Goal: Task Accomplishment & Management: Manage account settings

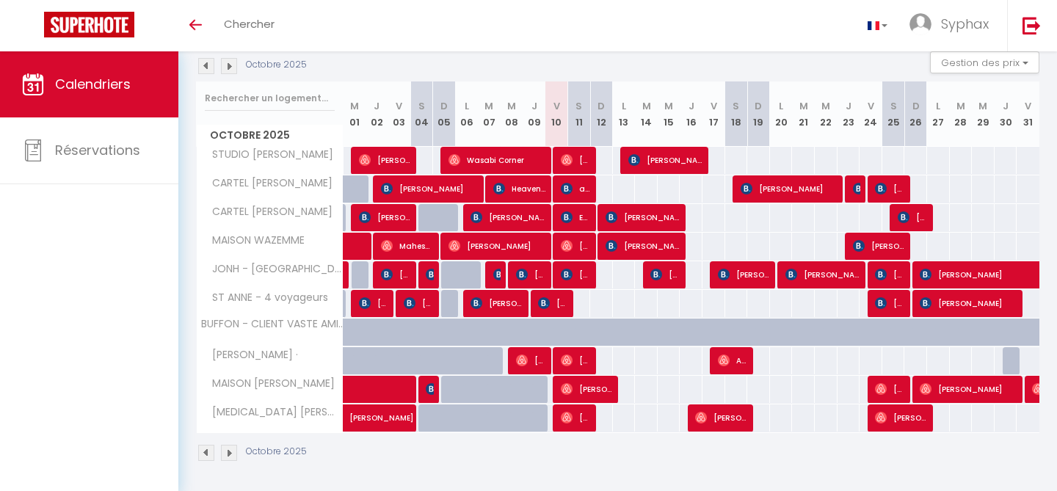
scroll to position [162, 0]
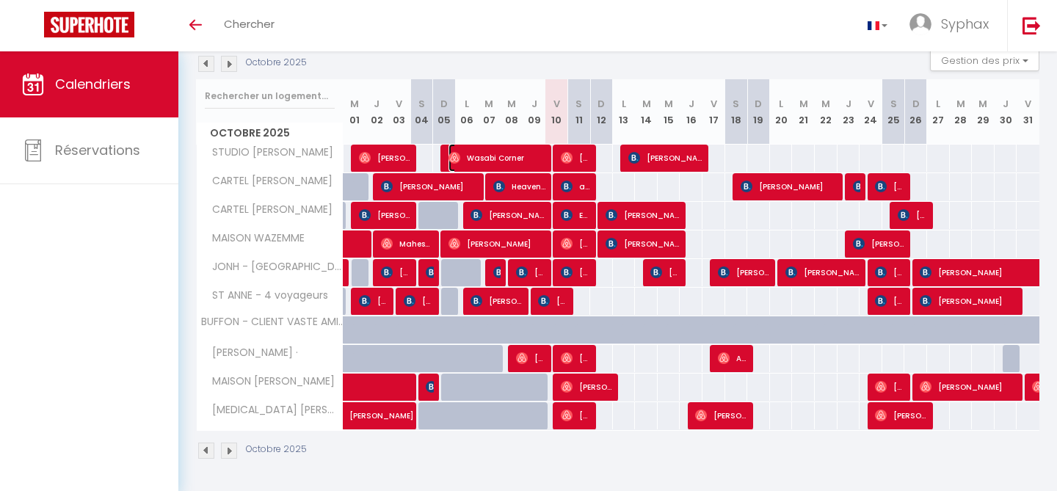
click at [545, 157] on span "Wasabi Corner" at bounding box center [498, 158] width 98 height 28
select select "OK"
select select "0"
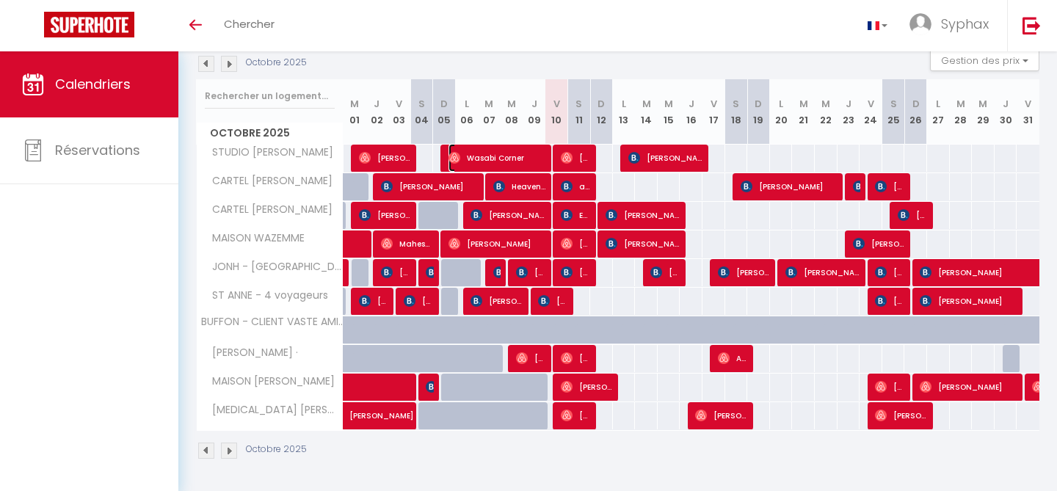
select select "1"
select select
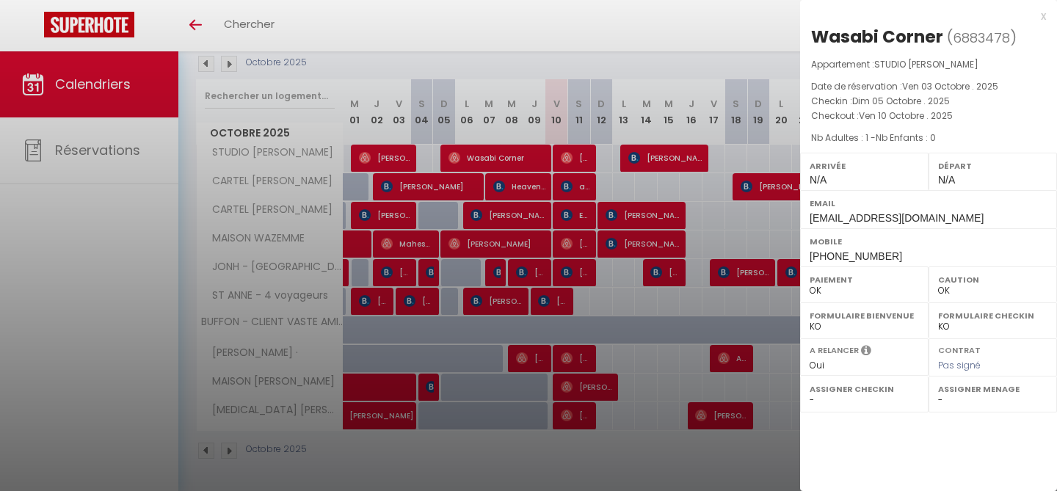
click at [1041, 15] on div "x" at bounding box center [923, 16] width 246 height 18
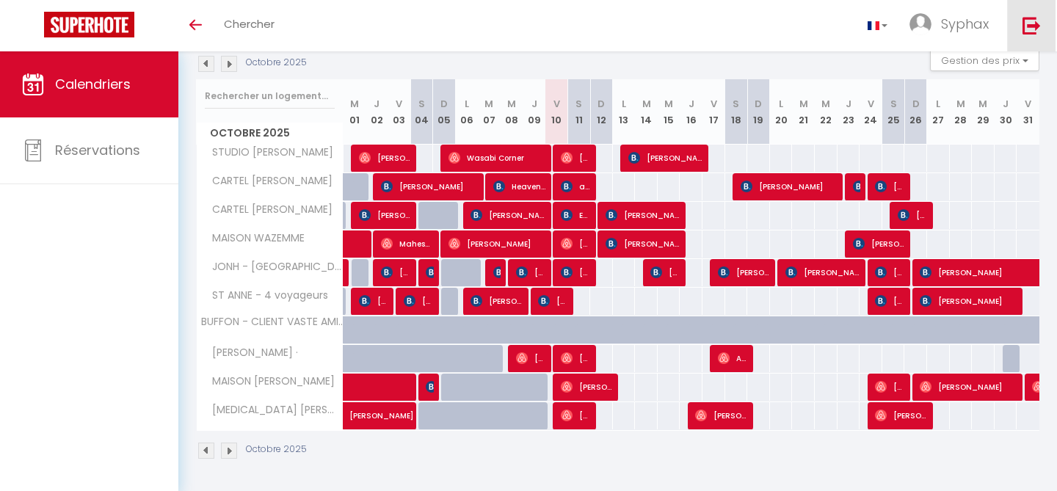
click at [1041, 34] on link at bounding box center [1032, 25] width 48 height 51
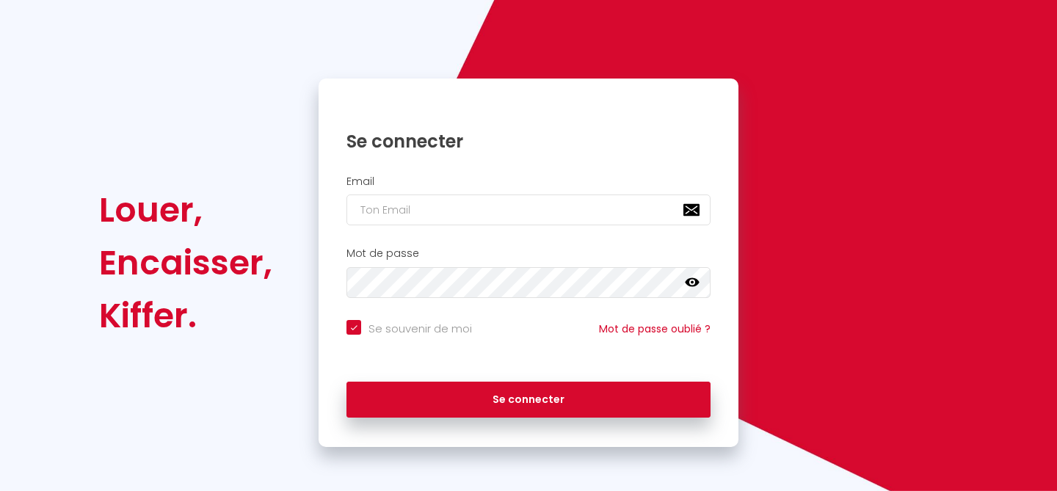
scroll to position [79, 0]
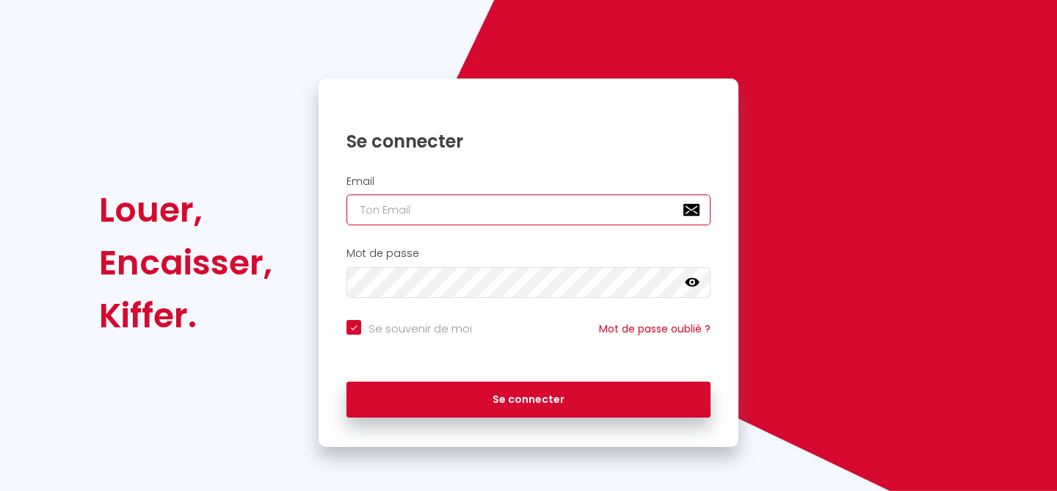
type input "[EMAIL_ADDRESS][DOMAIN_NAME]"
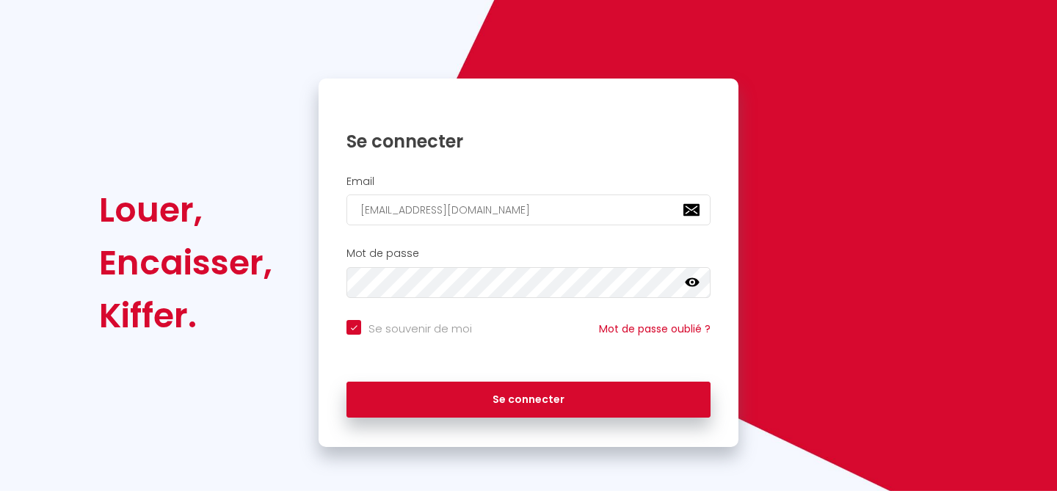
checkbox input "true"
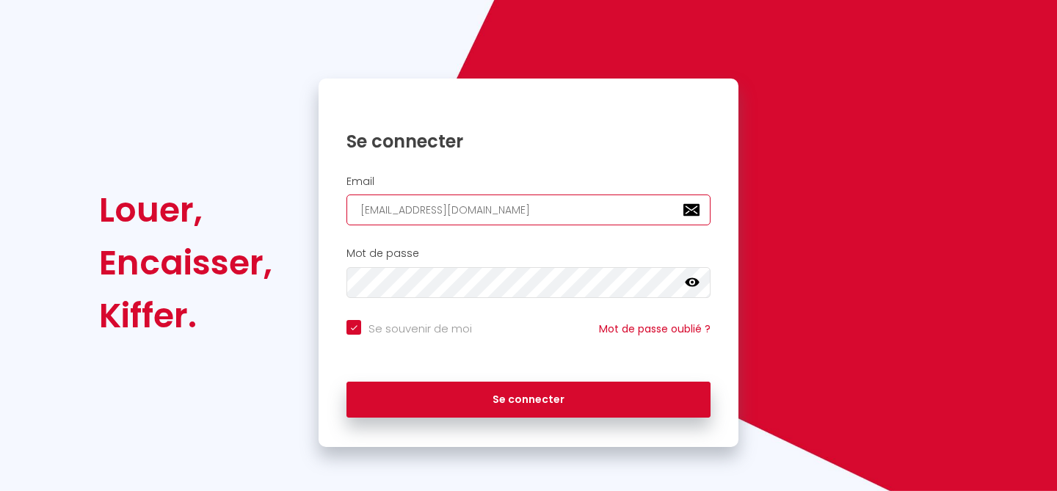
click at [585, 217] on input "[EMAIL_ADDRESS][DOMAIN_NAME]" at bounding box center [529, 210] width 364 height 31
type input "[EMAIL_ADDRESS][DOMAIN_NAME]"
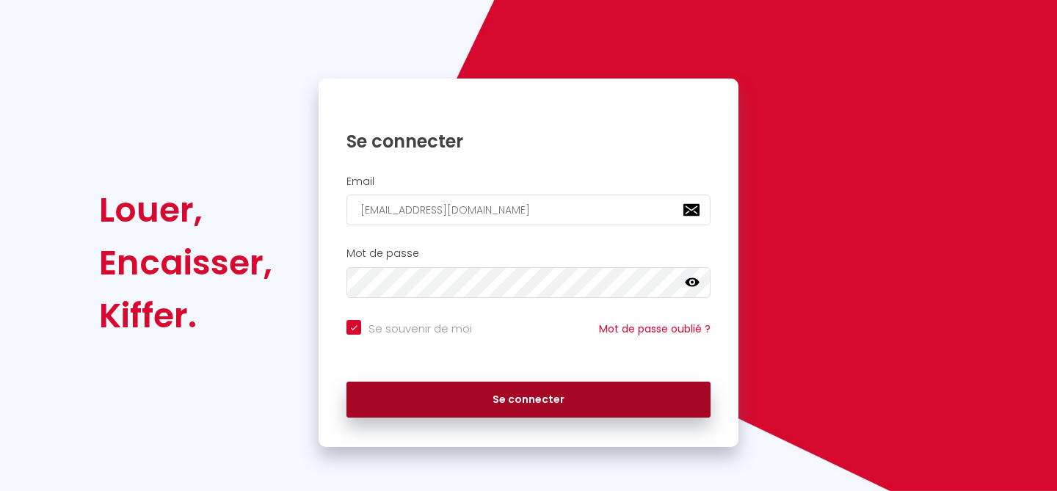
click at [474, 405] on button "Se connecter" at bounding box center [529, 400] width 364 height 37
checkbox input "true"
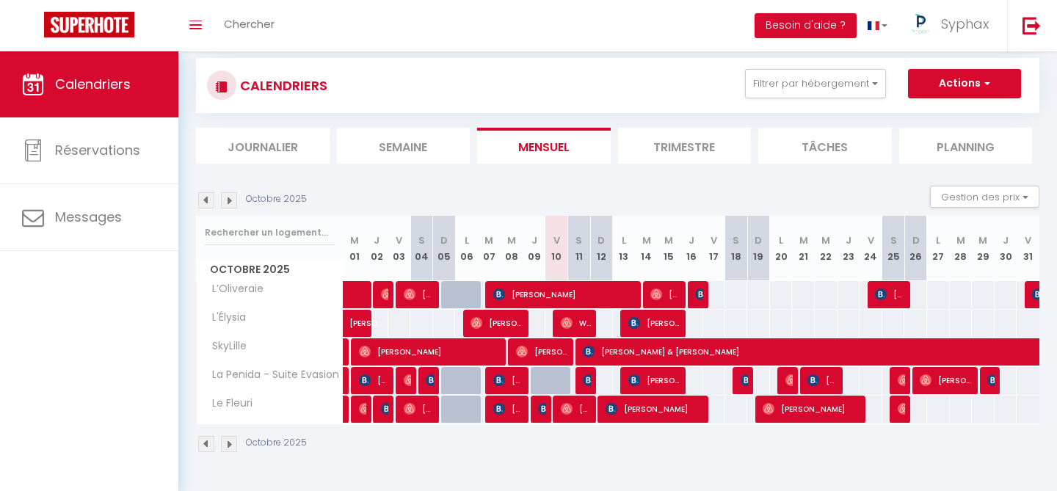
scroll to position [26, 0]
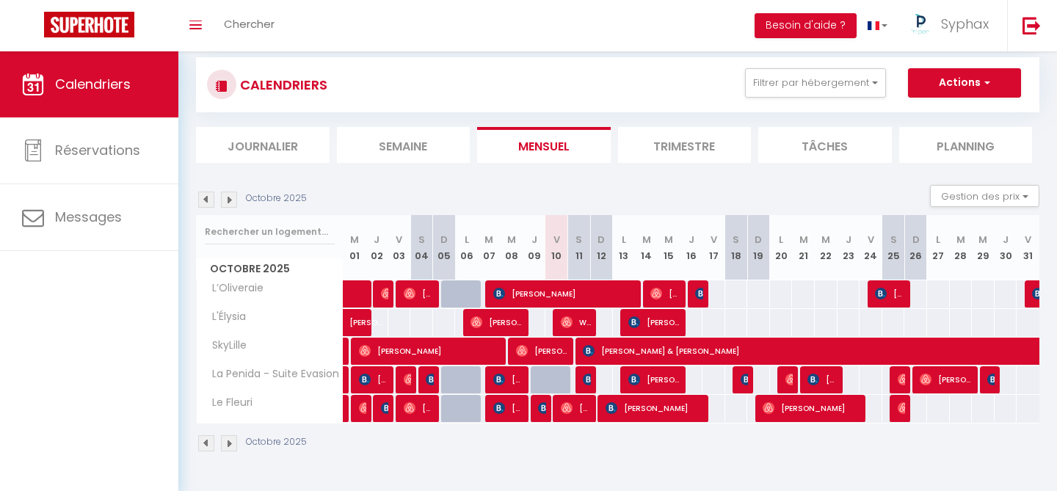
click at [546, 409] on div at bounding box center [540, 409] width 23 height 28
click at [542, 413] on img at bounding box center [544, 408] width 12 height 12
select select "OK"
select select "0"
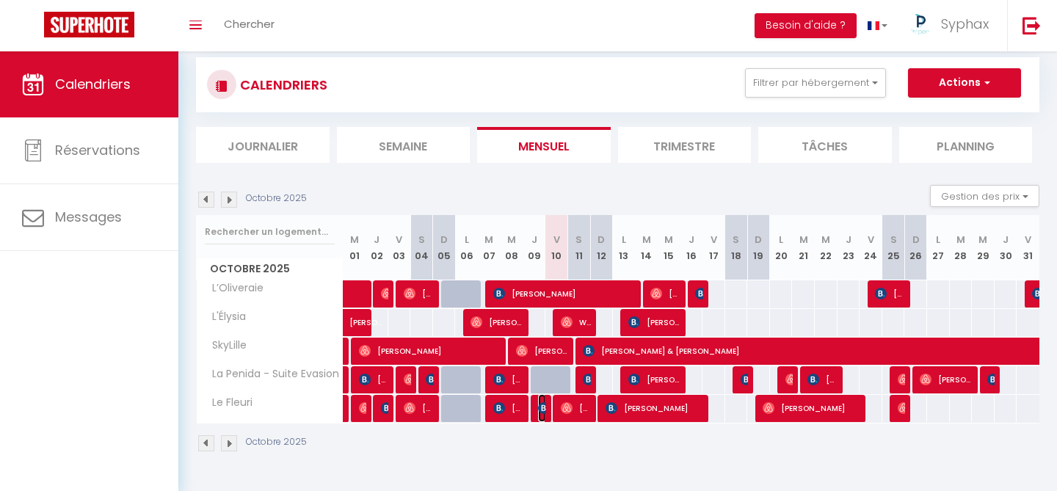
select select "0"
select select "1"
select select
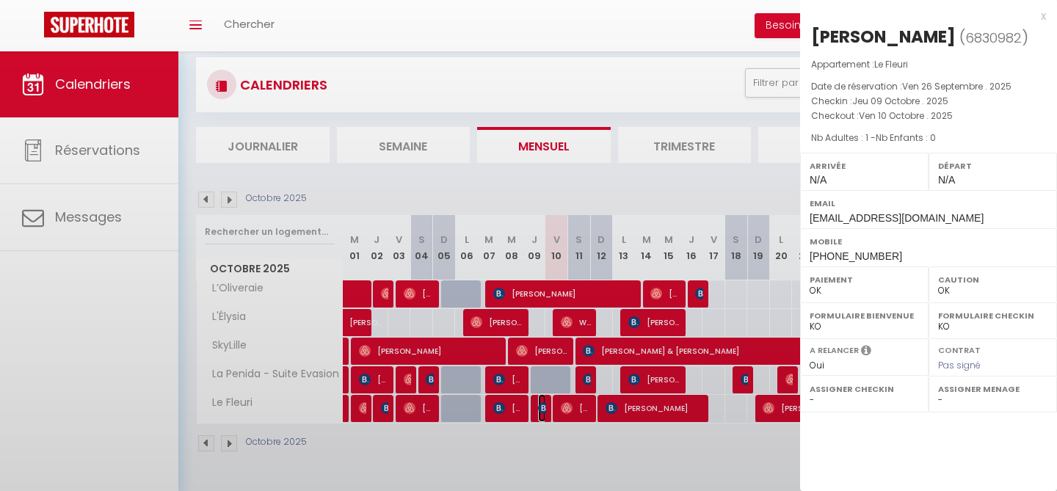
select select "35023"
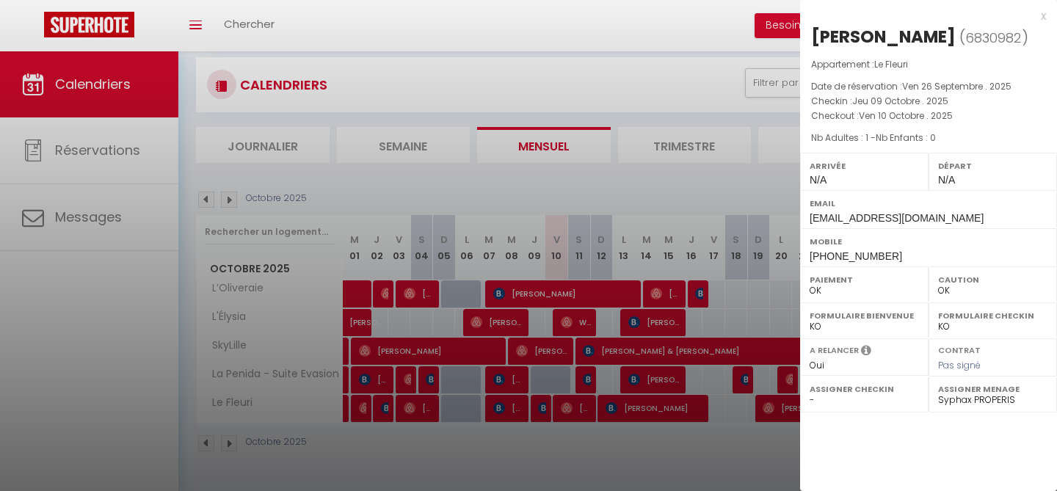
click at [1046, 18] on div "x" at bounding box center [923, 16] width 246 height 18
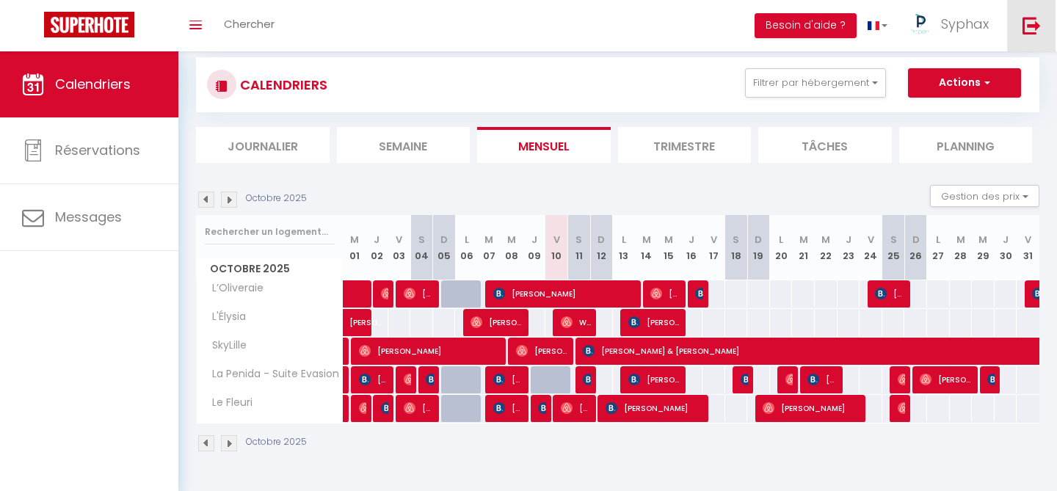
click at [1029, 18] on img at bounding box center [1032, 25] width 18 height 18
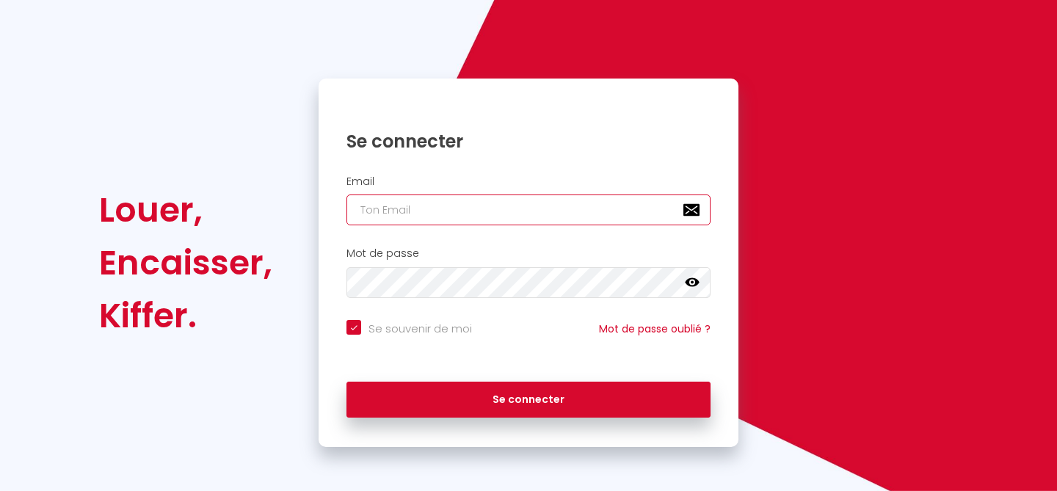
type input "[EMAIL_ADDRESS][DOMAIN_NAME]"
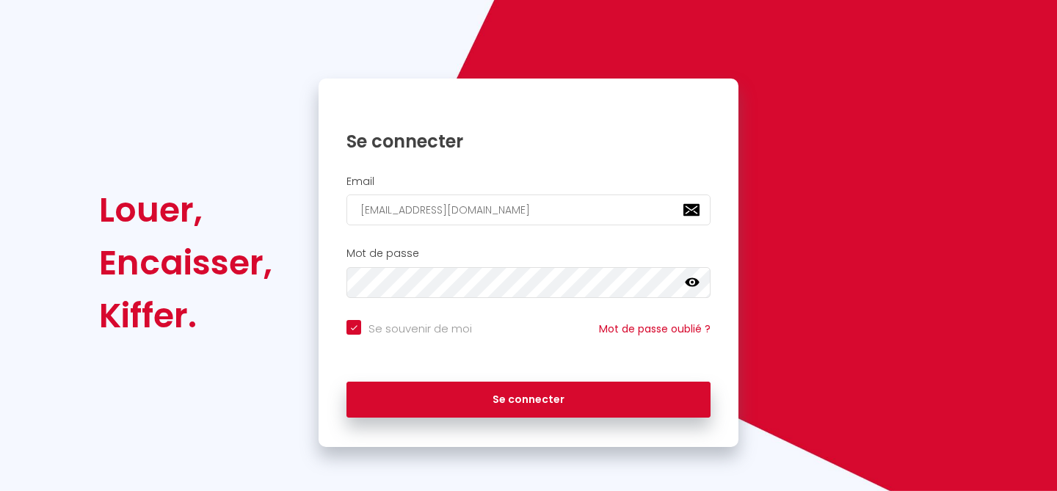
checkbox input "true"
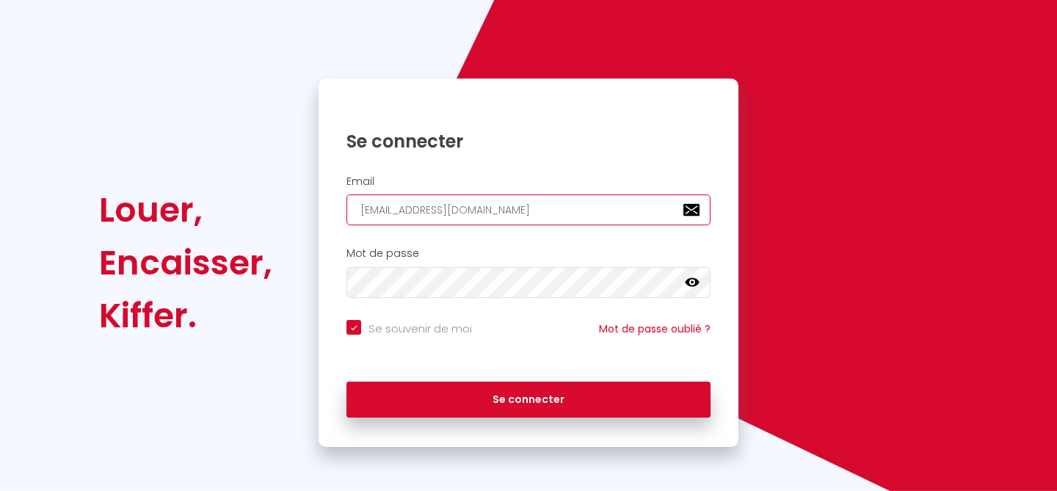
click at [579, 206] on input "[EMAIL_ADDRESS][DOMAIN_NAME]" at bounding box center [529, 210] width 364 height 31
type input "[EMAIL_ADDRESS][DOMAIN_NAME]"
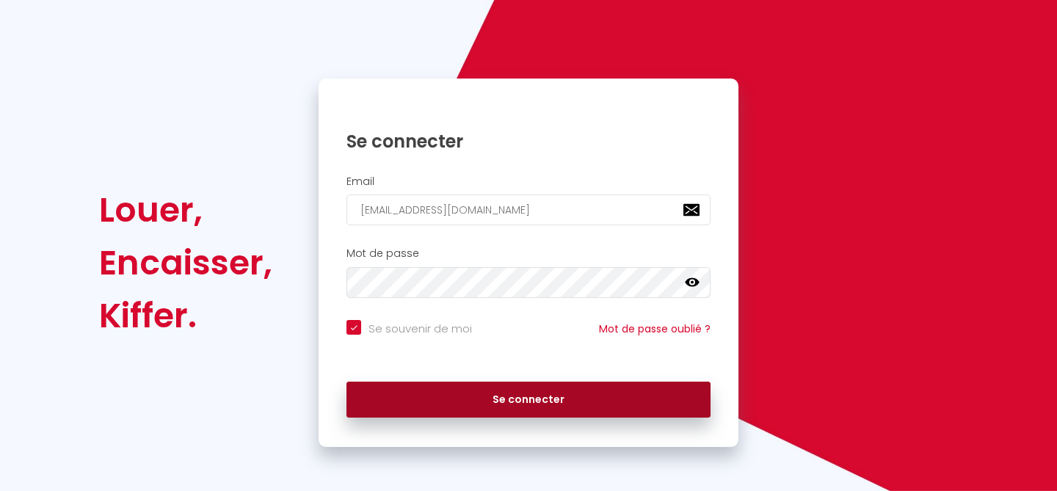
click at [499, 393] on button "Se connecter" at bounding box center [529, 400] width 364 height 37
checkbox input "true"
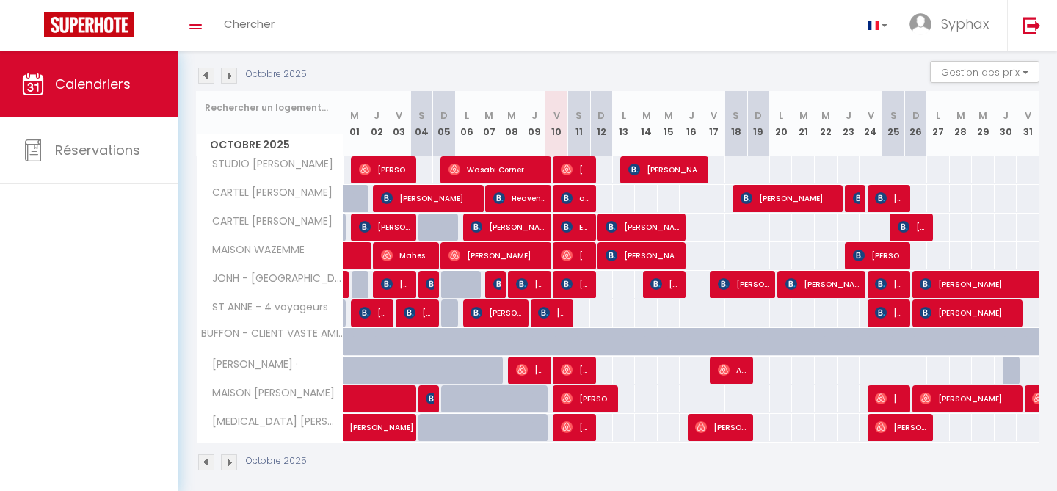
scroll to position [162, 0]
